Goal: Transaction & Acquisition: Purchase product/service

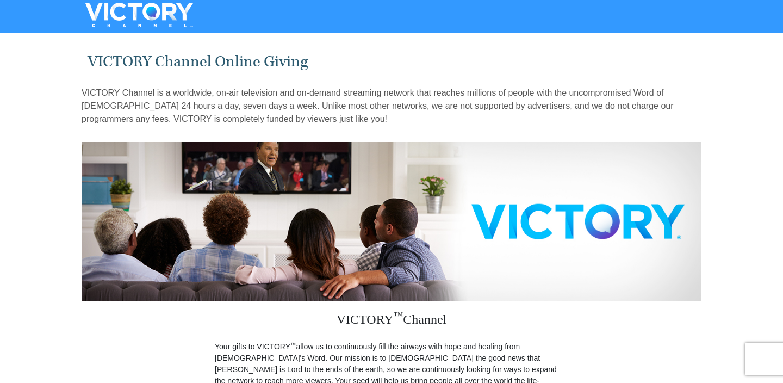
scroll to position [334, 0]
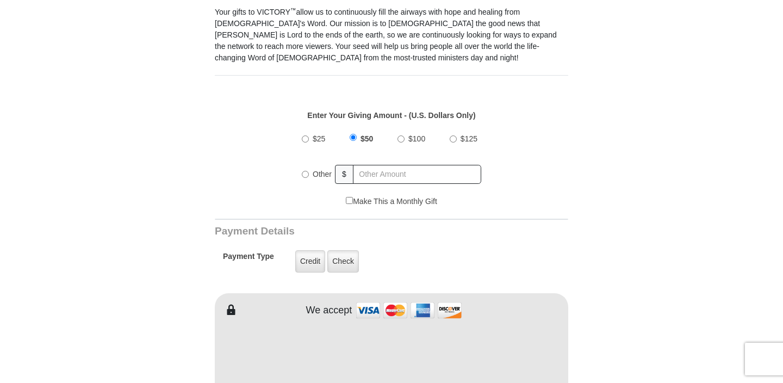
click at [304, 171] on input "Other" at bounding box center [305, 174] width 7 height 7
radio input "true"
type input "250"
click at [311, 250] on label "Credit" at bounding box center [310, 261] width 30 height 22
click at [0, 0] on input "Credit" at bounding box center [0, 0] width 0 height 0
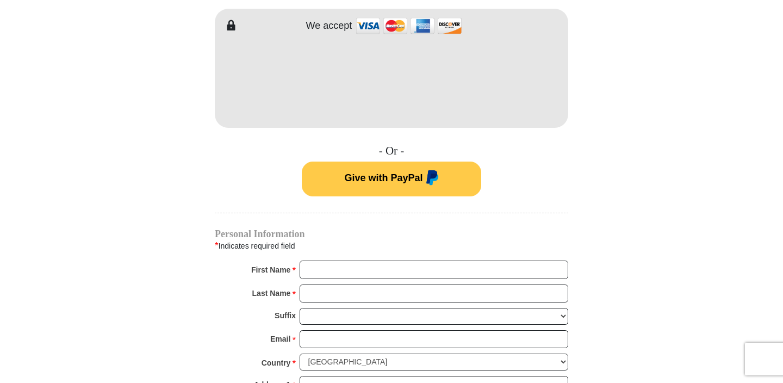
scroll to position [669, 0]
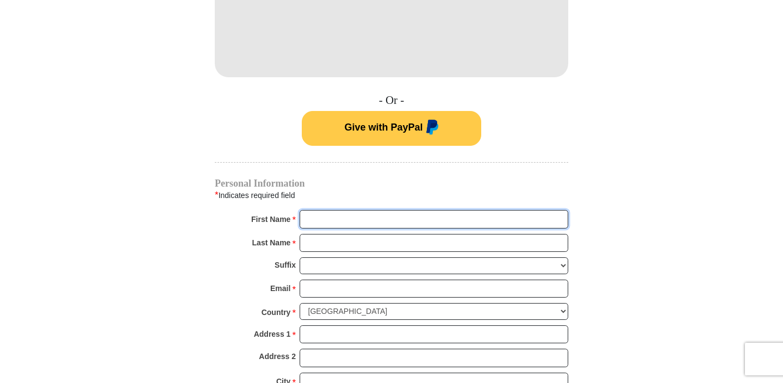
click at [317, 210] on input "First Name *" at bounding box center [434, 219] width 269 height 18
type input "[PERSON_NAME]"
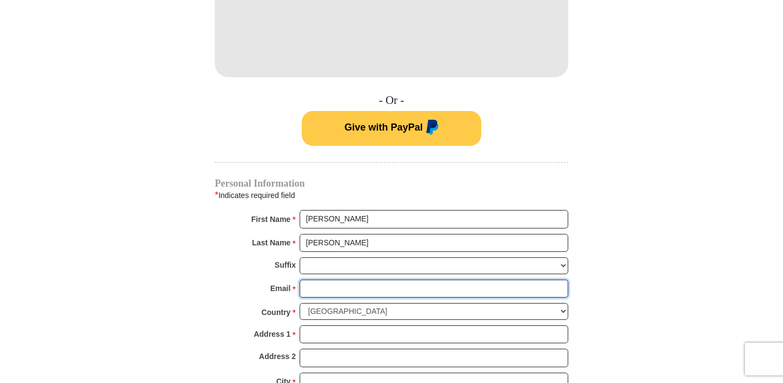
type input "[EMAIL_ADDRESS][DOMAIN_NAME]"
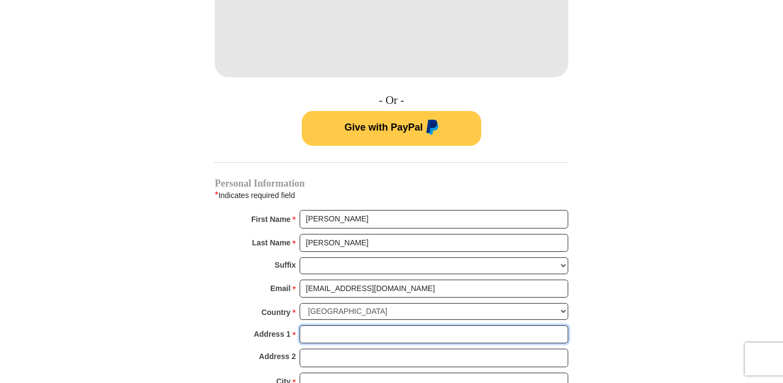
type input "[STREET_ADDRESS][PERSON_NAME]"
type input "[EMAIL_ADDRESS][DOMAIN_NAME]"
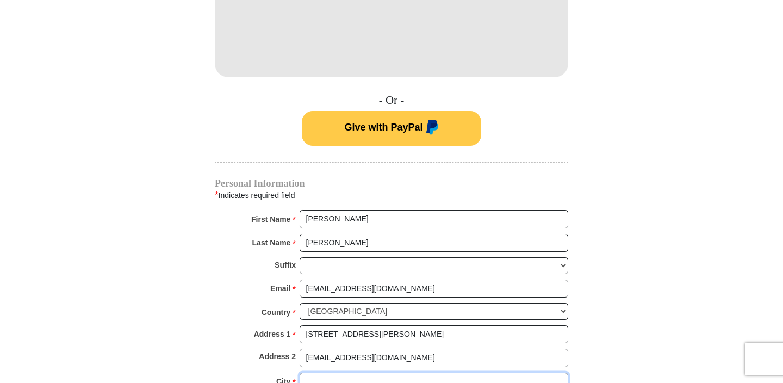
type input "[GEOGRAPHIC_DATA]"
type input "10473"
type input "[PHONE_NUMBER]"
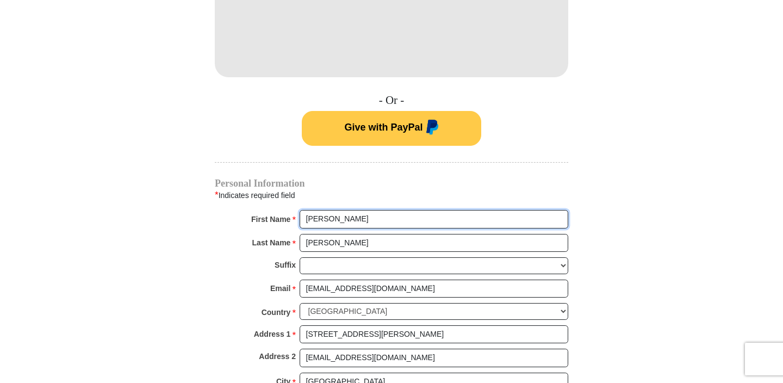
scroll to position [1004, 0]
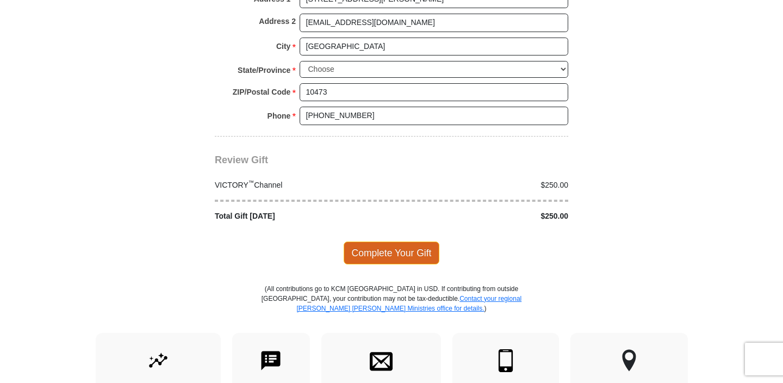
click at [398, 241] on span "Complete Your Gift" at bounding box center [392, 252] width 96 height 23
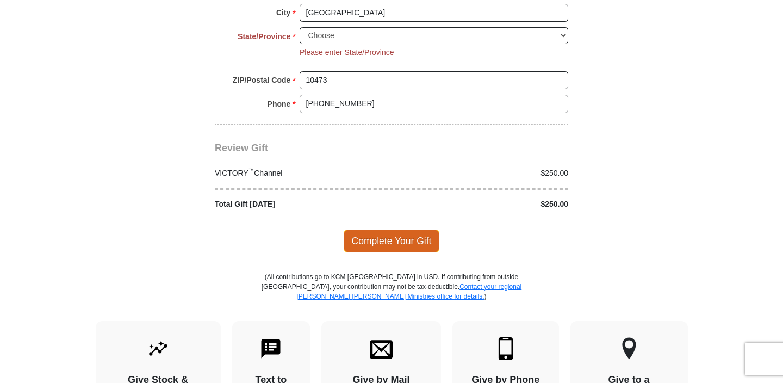
scroll to position [1040, 0]
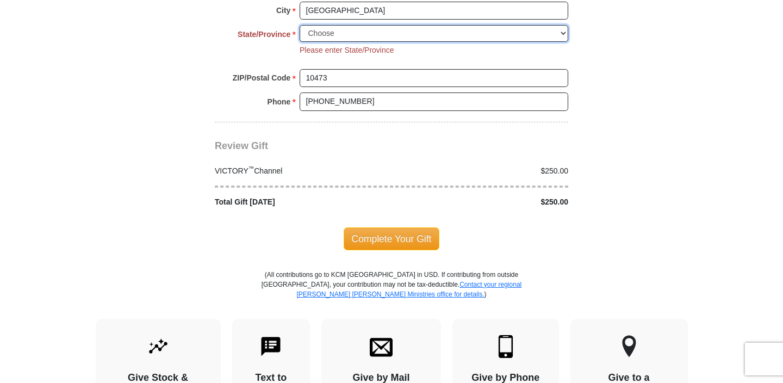
click at [562, 25] on select "Choose [US_STATE] [US_STATE] [US_STATE] [US_STATE] [US_STATE] Armed Forces Amer…" at bounding box center [434, 33] width 269 height 17
select select "NY"
click at [300, 25] on select "Choose [US_STATE] [US_STATE] [US_STATE] [US_STATE] [US_STATE] Armed Forces Amer…" at bounding box center [434, 33] width 269 height 17
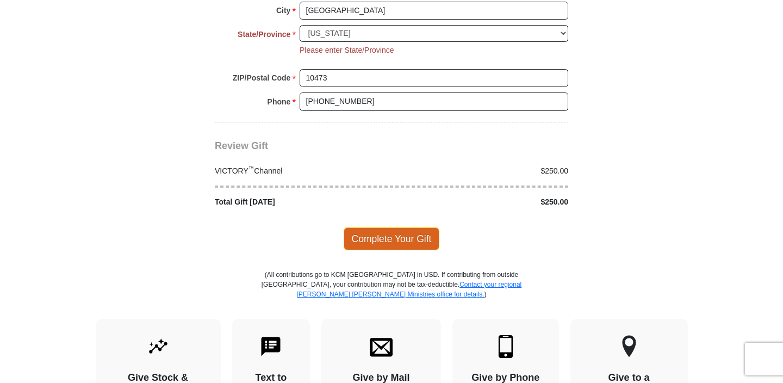
click at [417, 227] on span "Complete Your Gift" at bounding box center [392, 238] width 96 height 23
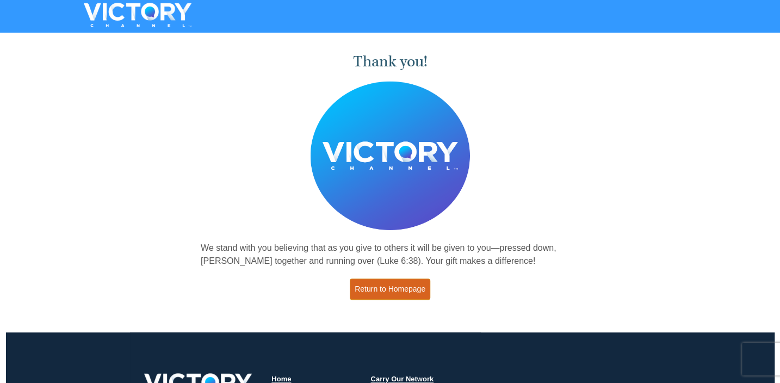
click at [409, 293] on link "Return to Homepage" at bounding box center [390, 288] width 80 height 21
